Goal: Go to known website: Access a specific website the user already knows

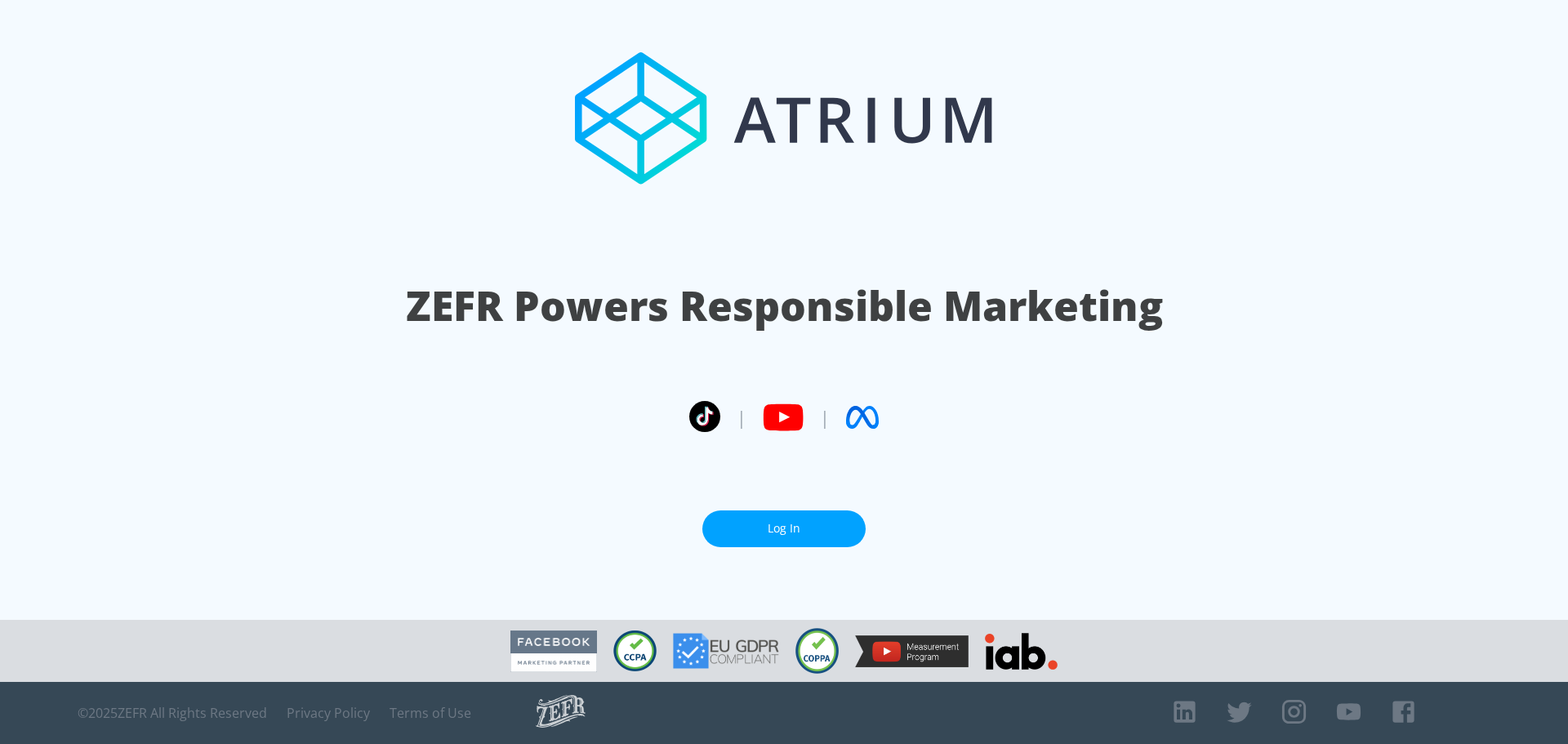
click at [818, 528] on link "Log In" at bounding box center [784, 529] width 163 height 37
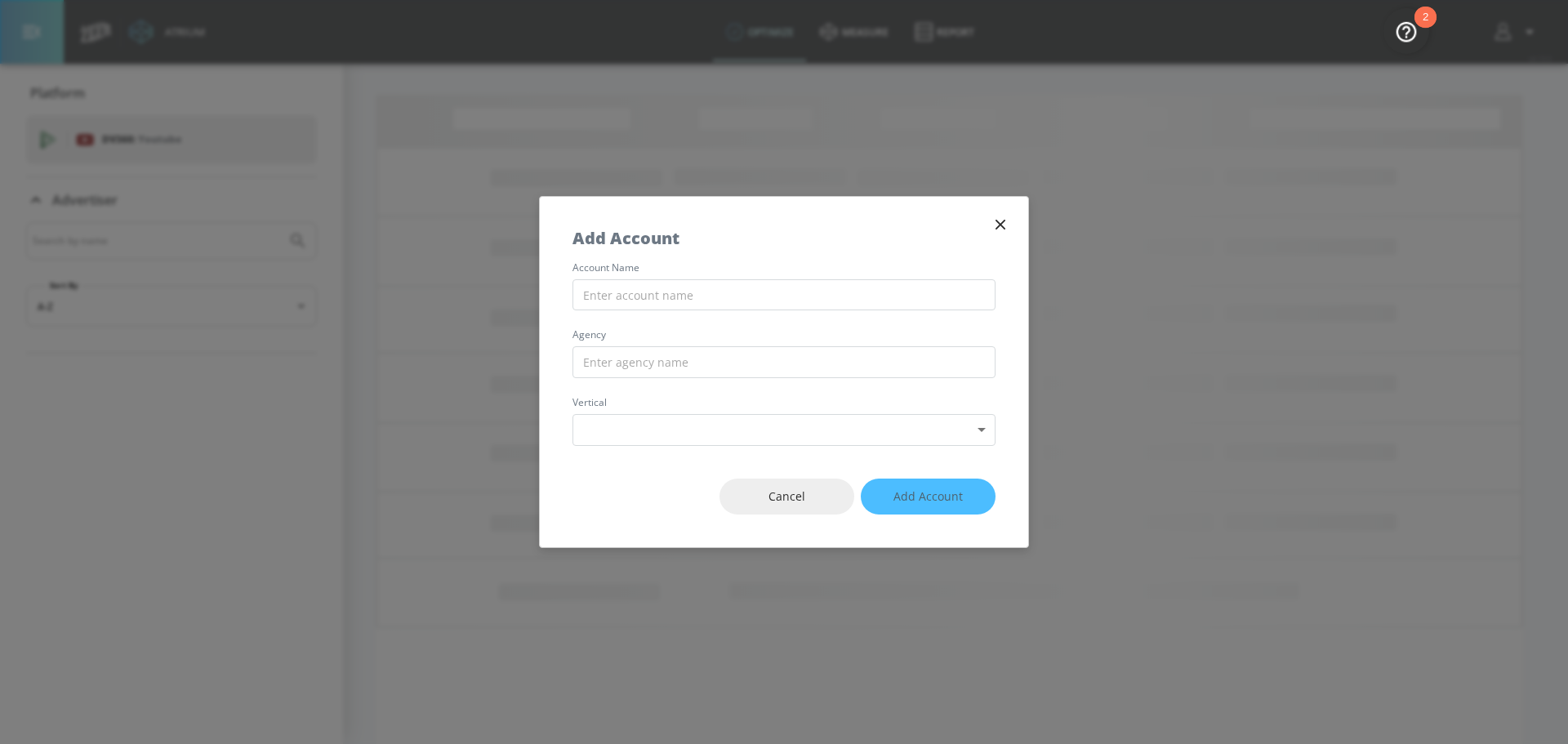
click at [994, 223] on icon "button" at bounding box center [1000, 224] width 18 height 18
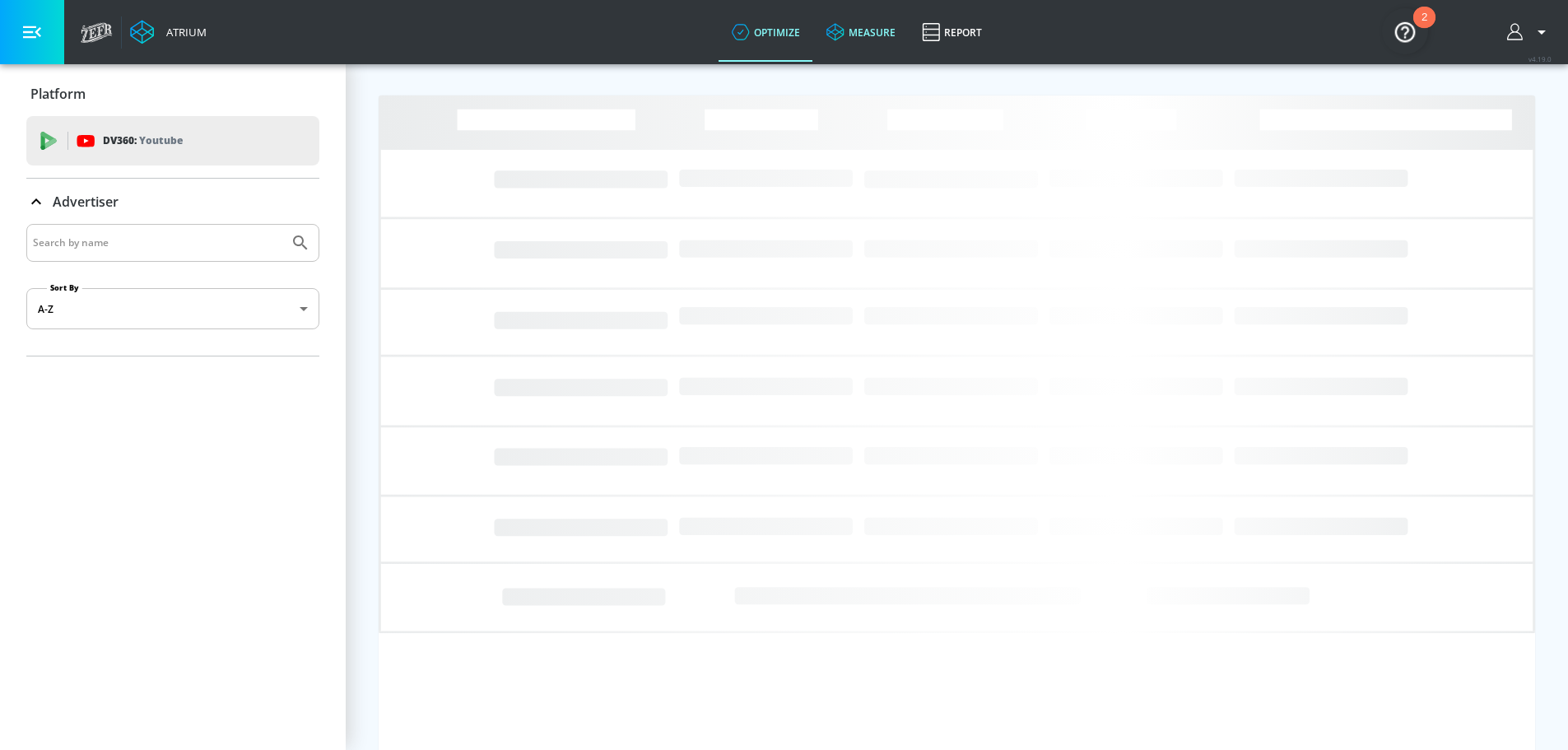
click at [868, 35] on link "measure" at bounding box center [861, 32] width 95 height 59
